Goal: Transaction & Acquisition: Purchase product/service

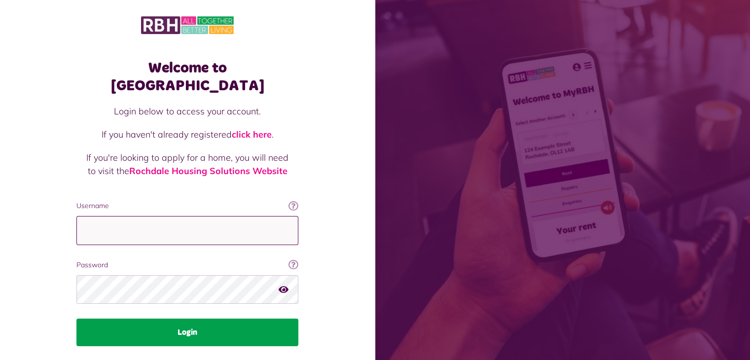
type input "**********"
click at [176, 319] on button "Login" at bounding box center [187, 333] width 222 height 28
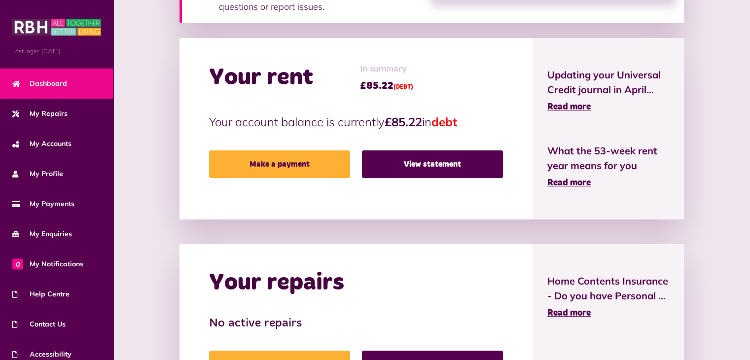
scroll to position [217, 0]
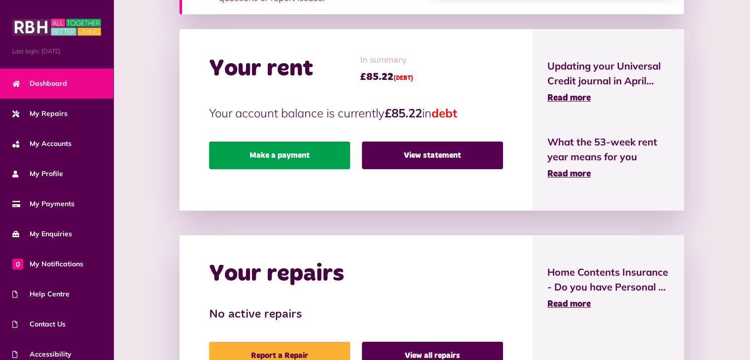
click at [284, 164] on link "Make a payment" at bounding box center [279, 156] width 141 height 28
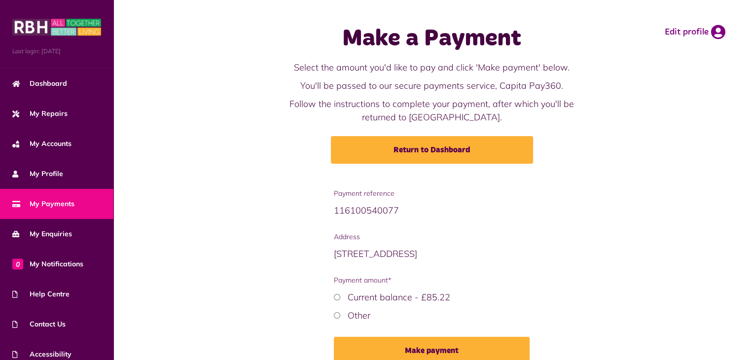
scroll to position [49, 0]
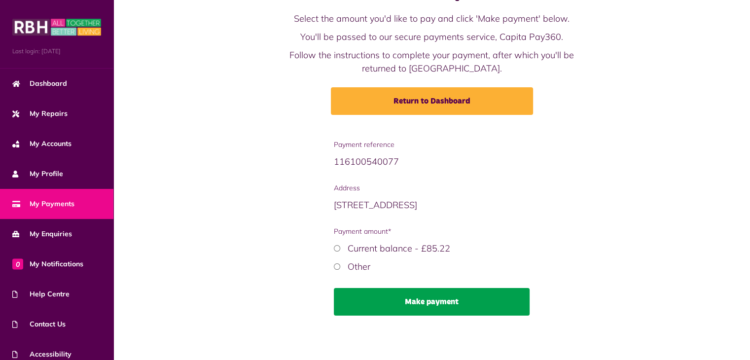
click at [410, 297] on button "Make payment" at bounding box center [432, 302] width 196 height 28
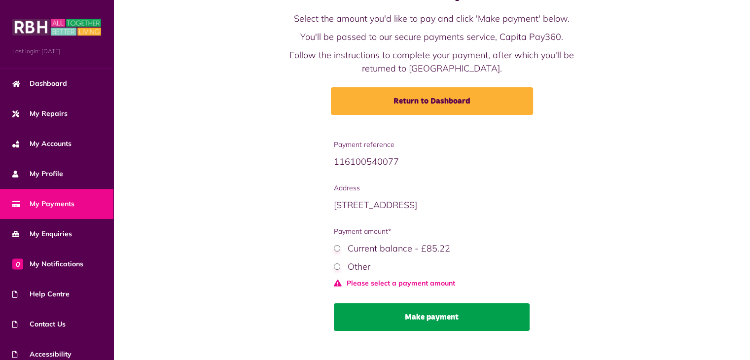
scroll to position [65, 0]
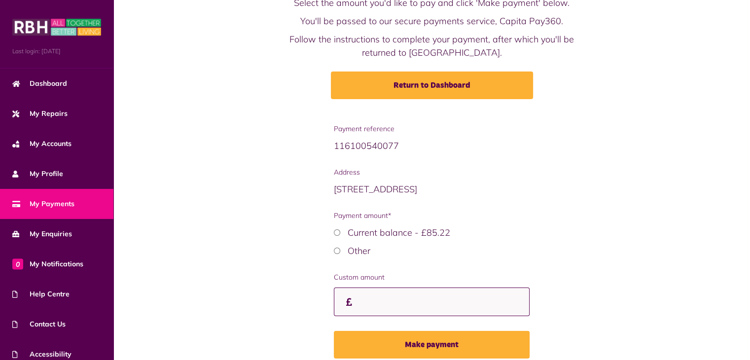
click at [370, 304] on input "Custom amount" at bounding box center [432, 301] width 196 height 29
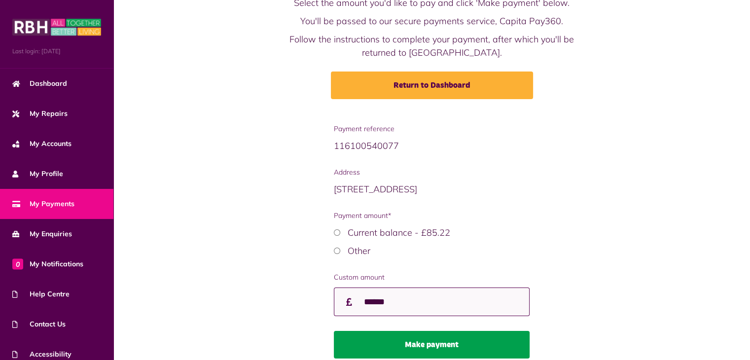
type input "******"
click at [405, 341] on button "Make payment" at bounding box center [432, 345] width 196 height 28
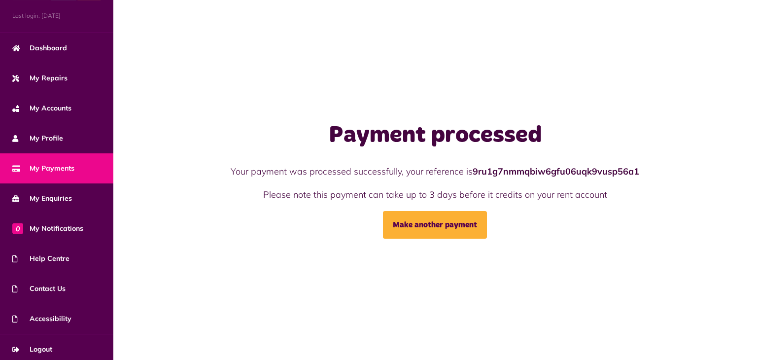
scroll to position [39, 0]
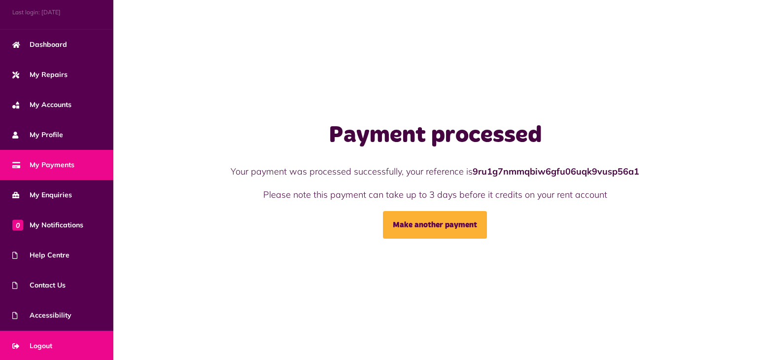
click at [57, 341] on link "Logout" at bounding box center [56, 346] width 113 height 30
